Goal: Task Accomplishment & Management: Use online tool/utility

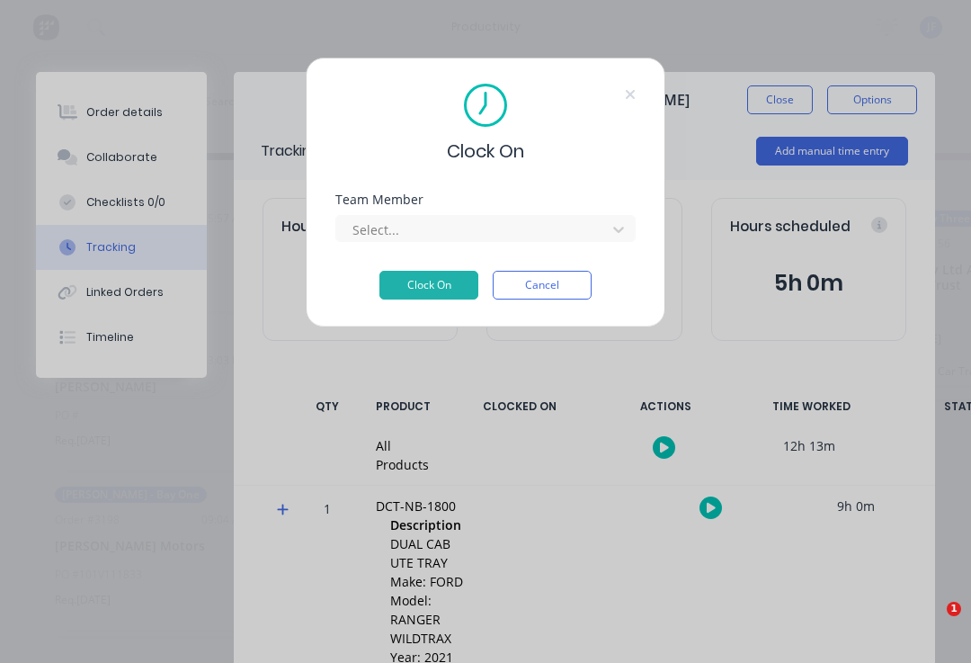
click at [426, 293] on button "Clock On" at bounding box center [428, 285] width 99 height 29
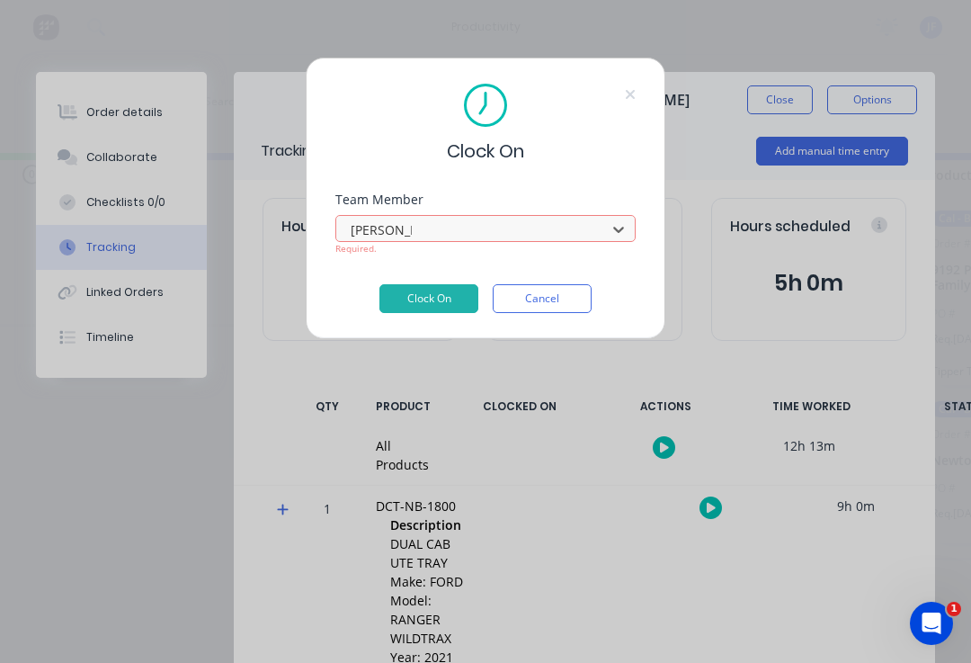
type input "[PERSON_NAME]"
click at [411, 290] on button "Clock On" at bounding box center [428, 298] width 99 height 29
click at [640, 88] on div "Clock On Team Member Select... Required. Clock On Cancel" at bounding box center [486, 198] width 360 height 281
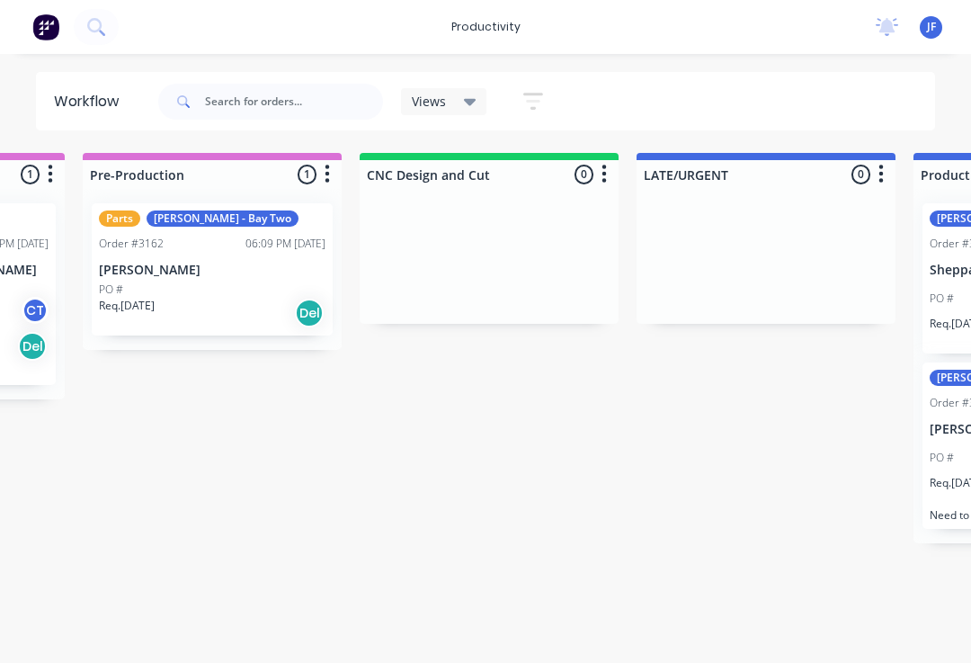
scroll to position [0, 1096]
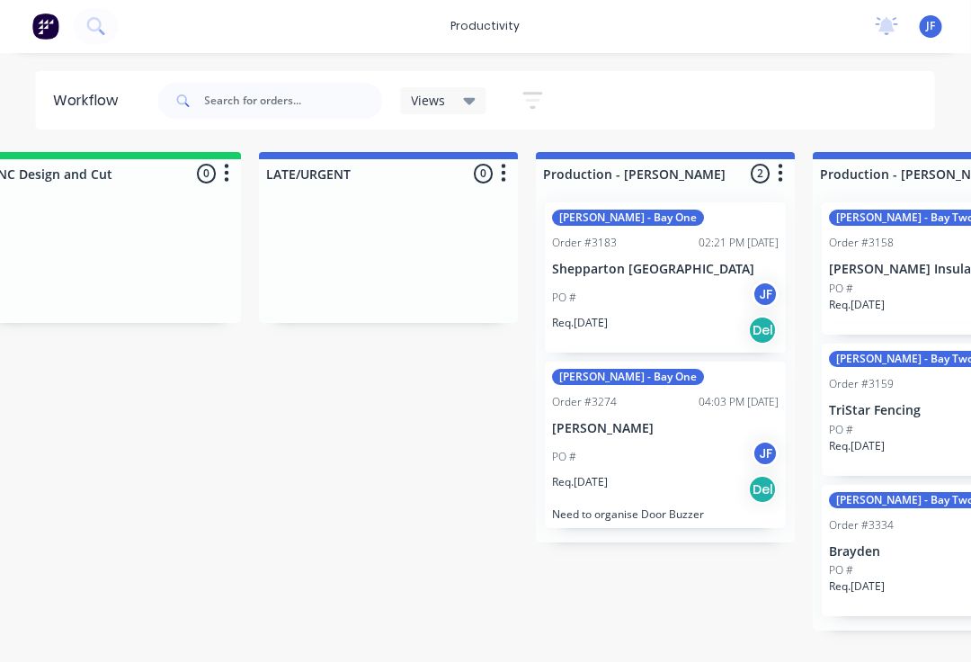
click at [645, 441] on div "PO # JF" at bounding box center [666, 458] width 227 height 34
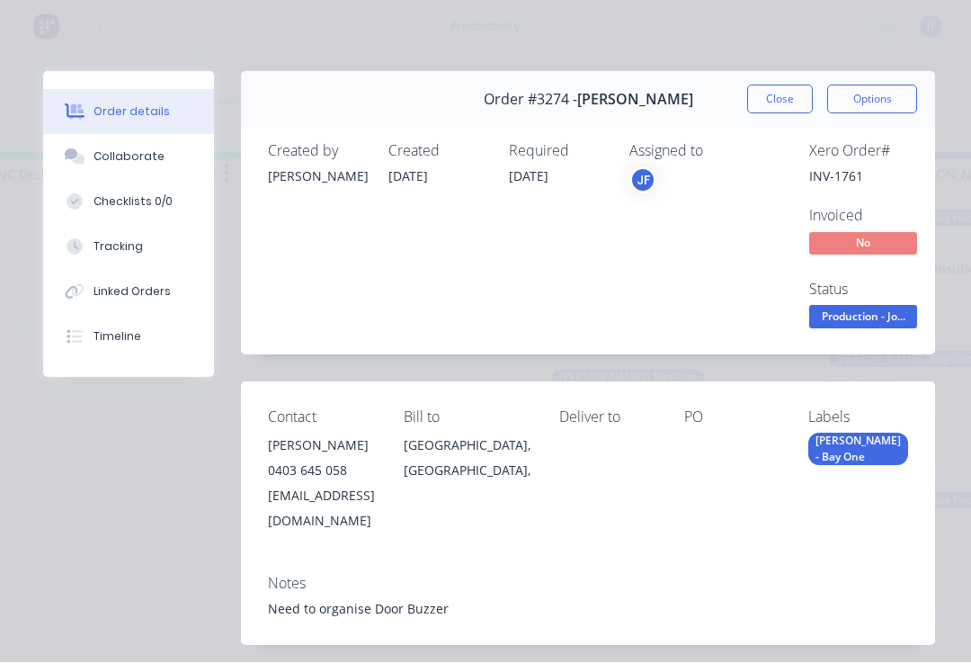
scroll to position [0, 0]
click at [113, 237] on button "Tracking" at bounding box center [128, 247] width 171 height 45
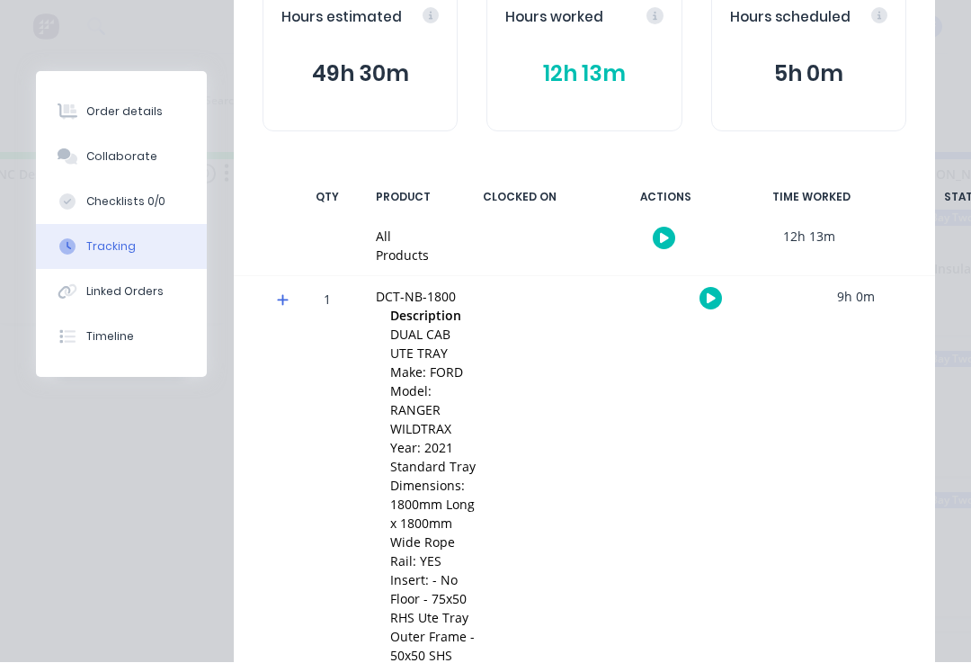
scroll to position [216, 0]
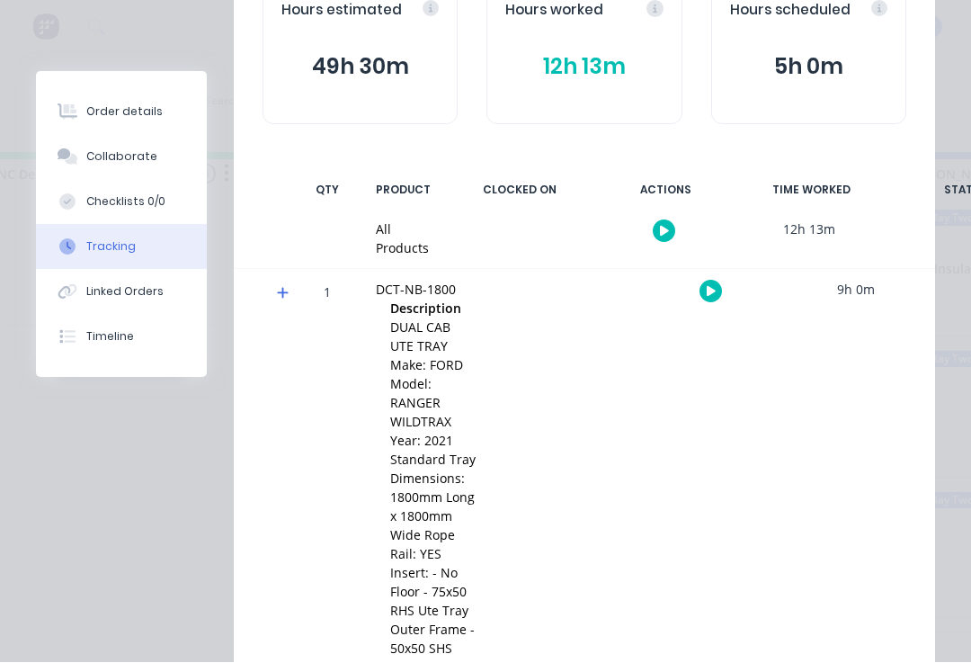
click at [721, 282] on div at bounding box center [710, 292] width 135 height 44
click at [712, 286] on icon "button" at bounding box center [711, 292] width 9 height 12
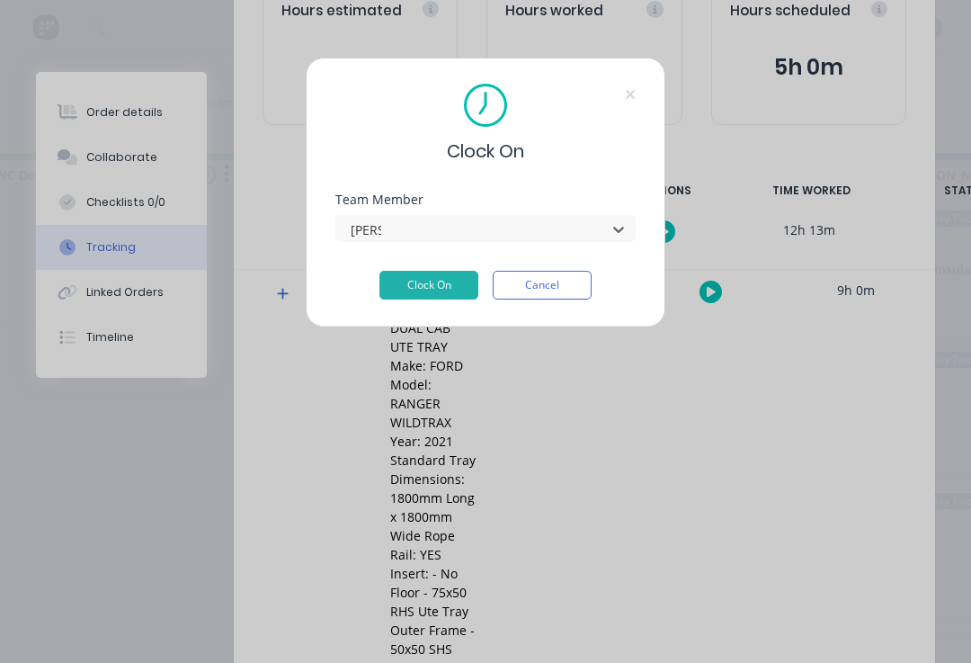
type input "[PERSON_NAME]"
click at [423, 282] on button "Clock On" at bounding box center [428, 285] width 99 height 29
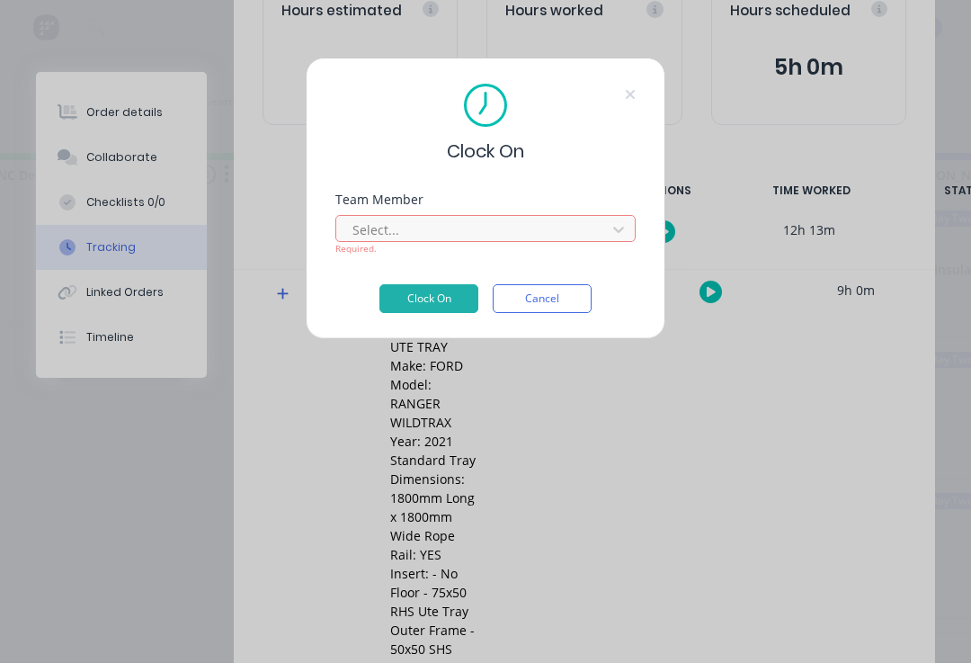
click at [673, 463] on div "Clock On Team Member Select... Required. Clock On Cancel" at bounding box center [485, 331] width 971 height 663
click at [529, 310] on button "Cancel" at bounding box center [542, 298] width 99 height 29
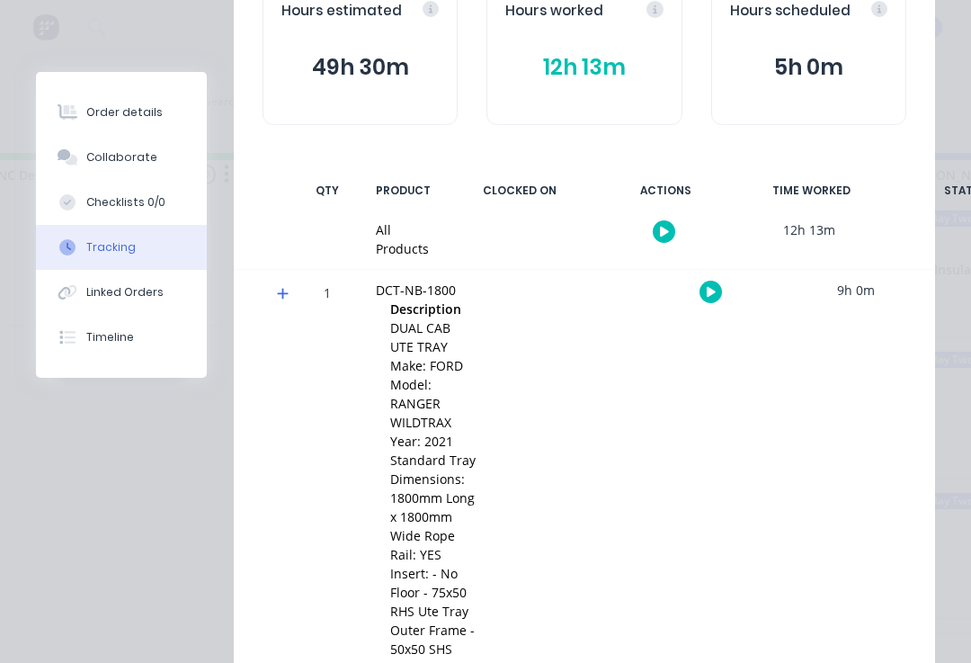
click at [660, 227] on icon "button" at bounding box center [664, 232] width 9 height 12
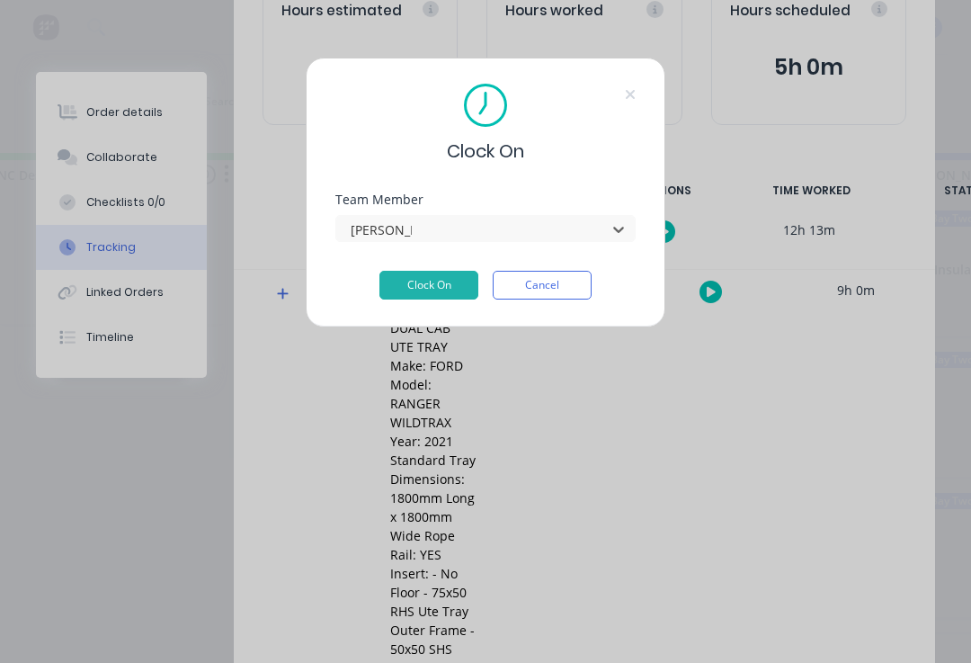
type input "[PERSON_NAME]"
click at [432, 286] on button "Clock On" at bounding box center [428, 285] width 99 height 29
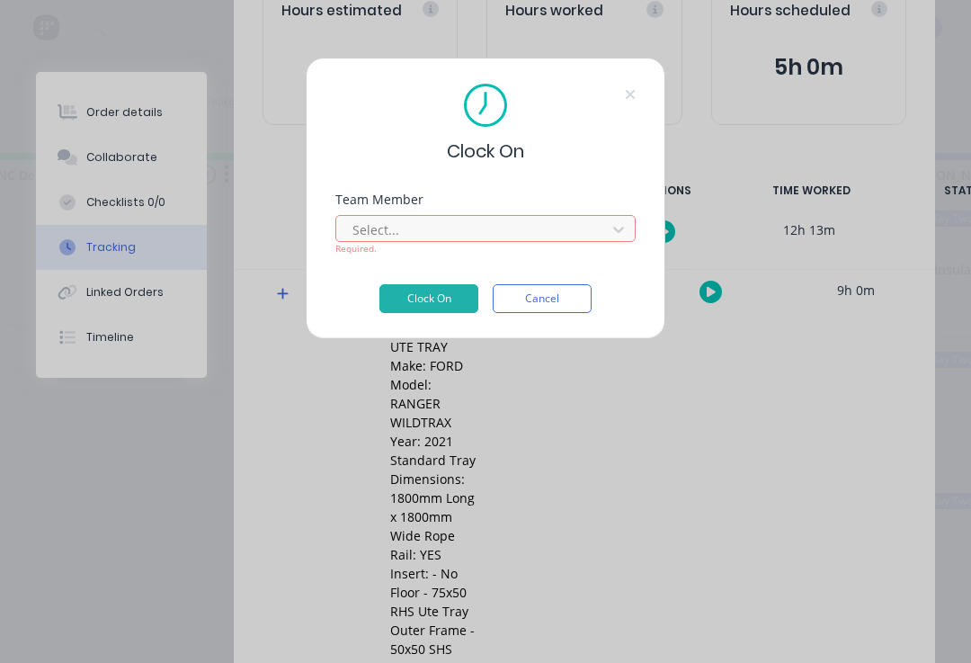
click at [418, 300] on button "Clock On" at bounding box center [428, 298] width 99 height 29
click at [316, 500] on div "Clock On Team Member Select... Required. Clock On Cancel" at bounding box center [485, 331] width 971 height 663
click at [626, 98] on icon at bounding box center [630, 94] width 11 height 14
